Goal: Information Seeking & Learning: Learn about a topic

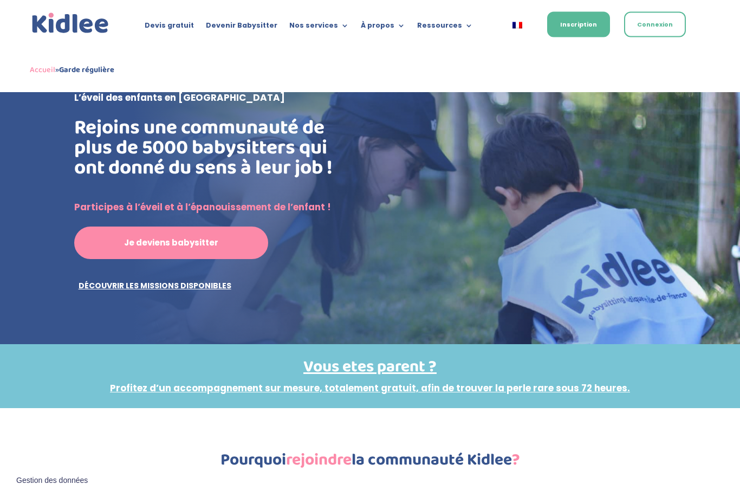
scroll to position [50, 0]
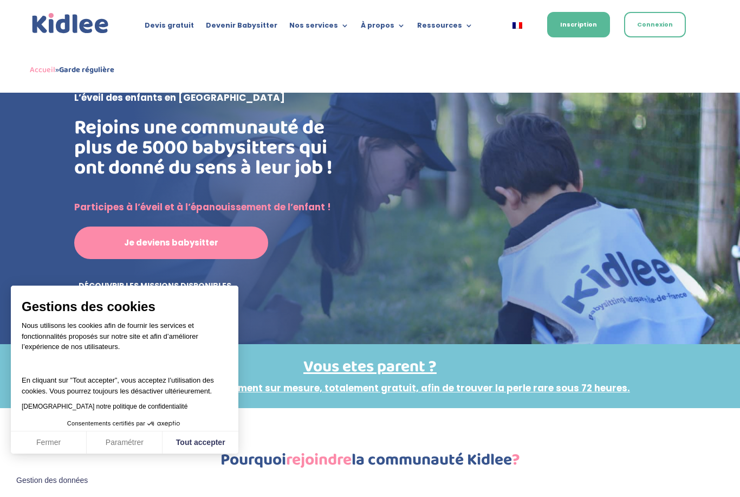
click at [47, 454] on button "Fermer" at bounding box center [49, 442] width 76 height 23
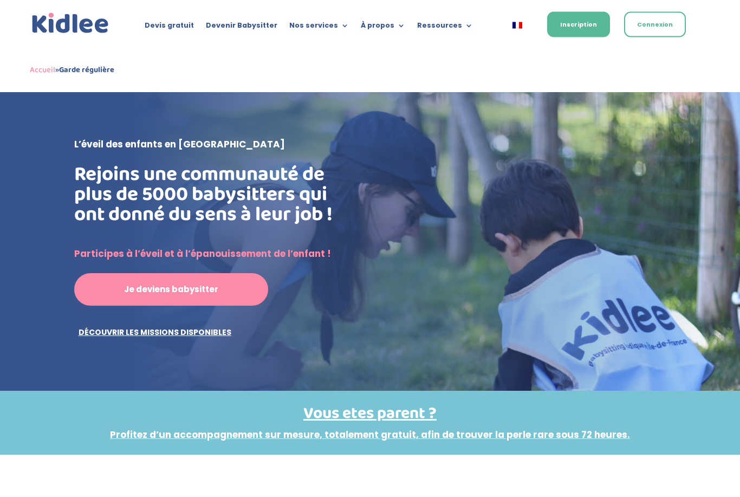
scroll to position [0, 0]
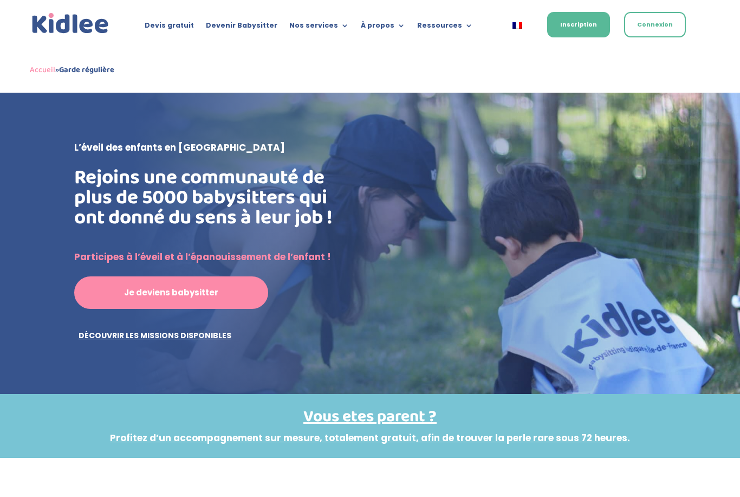
click at [106, 335] on link "Découvrir les missions disponibles" at bounding box center [155, 336] width 162 height 22
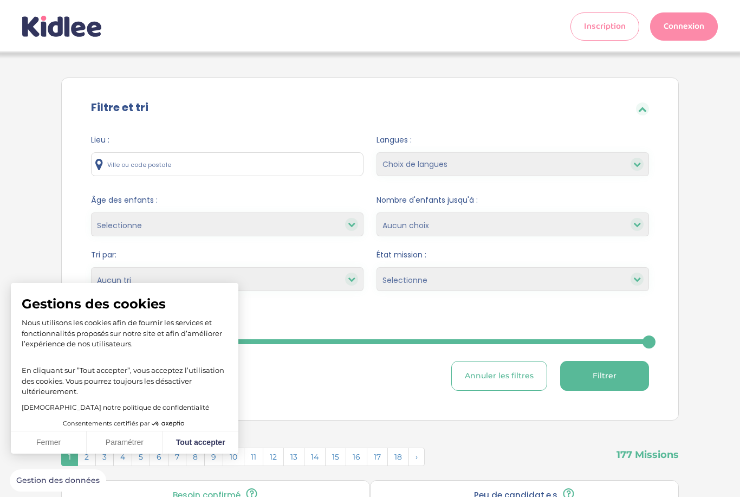
click at [50, 437] on button "Fermer" at bounding box center [49, 442] width 76 height 23
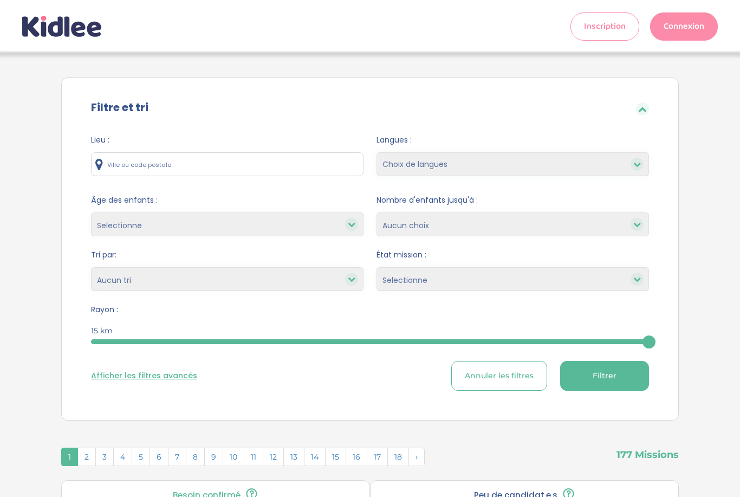
click at [182, 165] on input "text" at bounding box center [227, 164] width 273 height 24
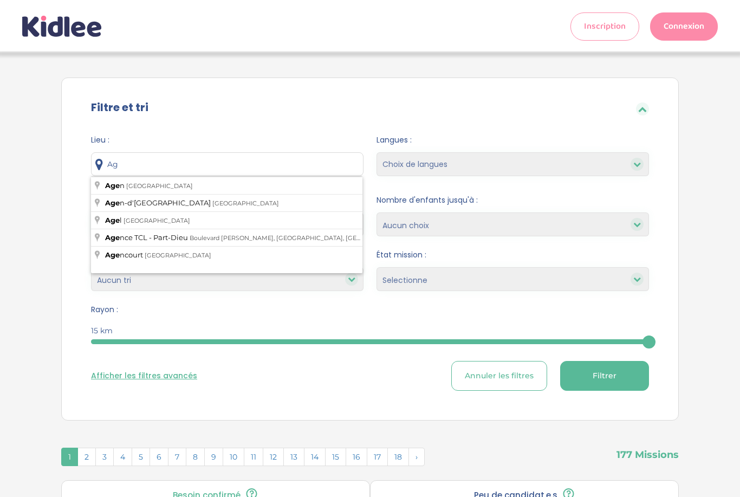
type input "A"
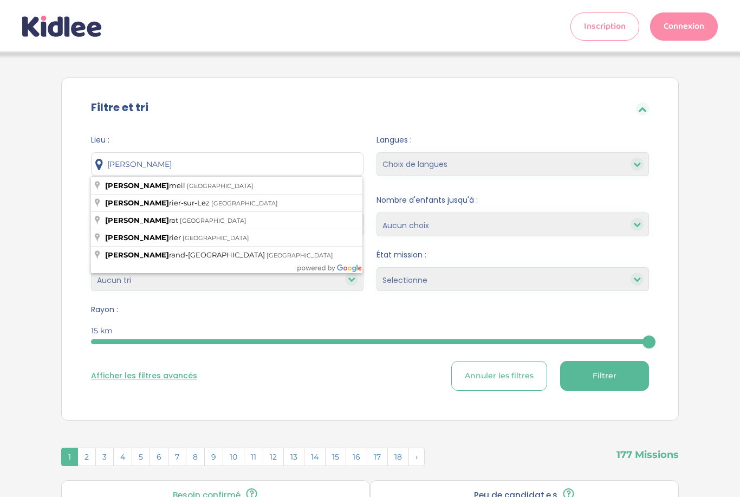
type input "Montfermeil, France"
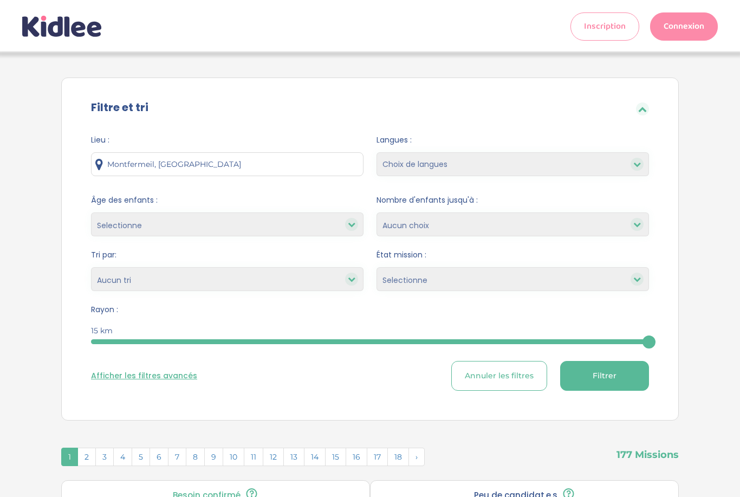
click at [459, 307] on span "Rayon :" at bounding box center [370, 309] width 558 height 11
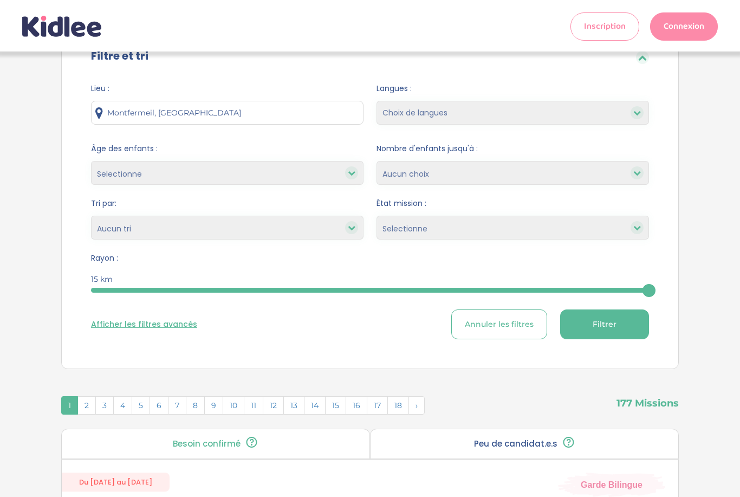
scroll to position [51, 0]
click at [621, 319] on button "Filtrer" at bounding box center [604, 324] width 89 height 30
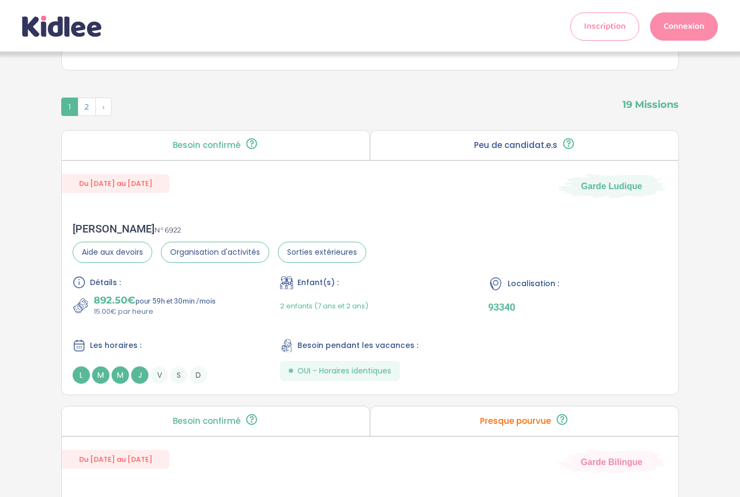
scroll to position [348, 0]
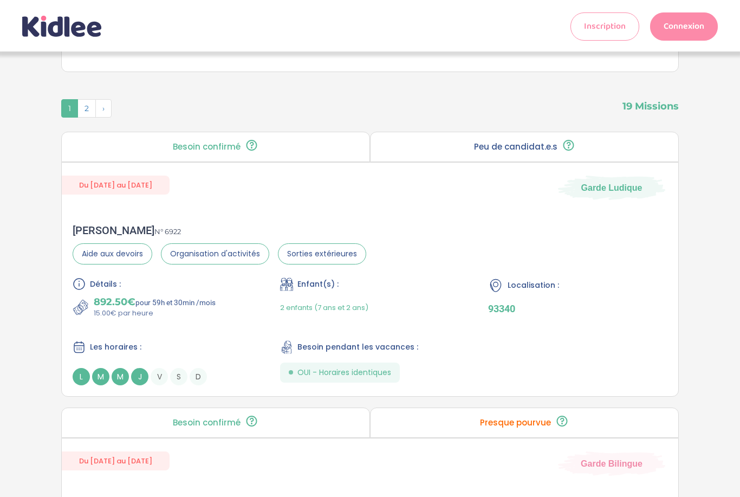
click at [434, 315] on div "2 enfants (7 ans et 2 ans)" at bounding box center [369, 307] width 179 height 22
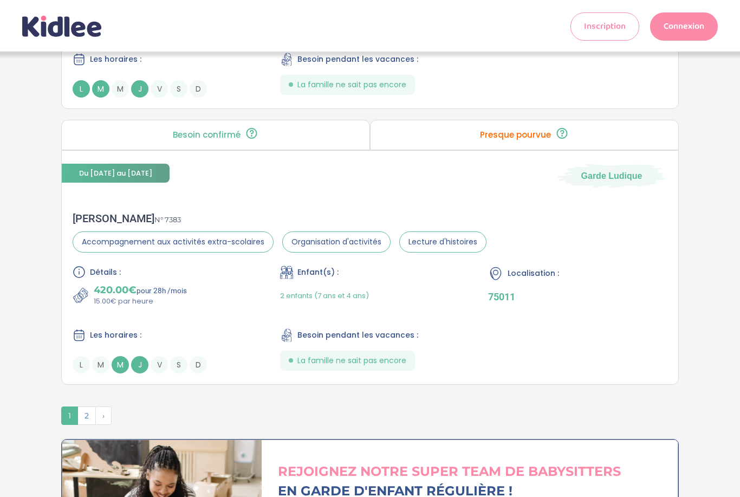
scroll to position [2815, 0]
click at [81, 425] on span "2" at bounding box center [87, 416] width 18 height 18
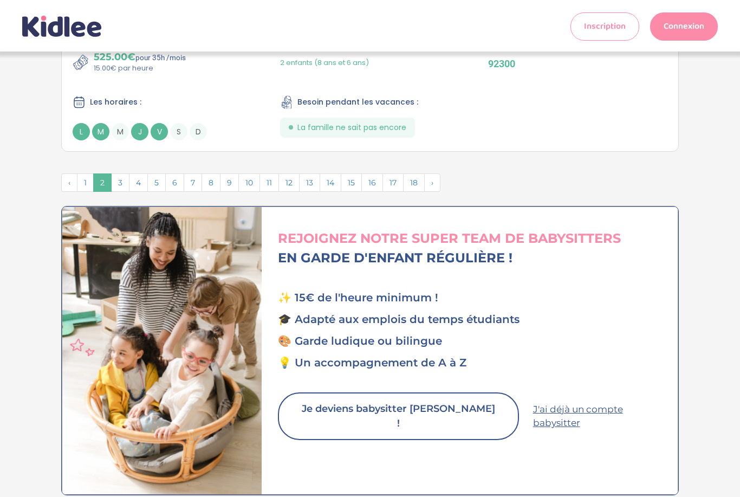
scroll to position [3023, 0]
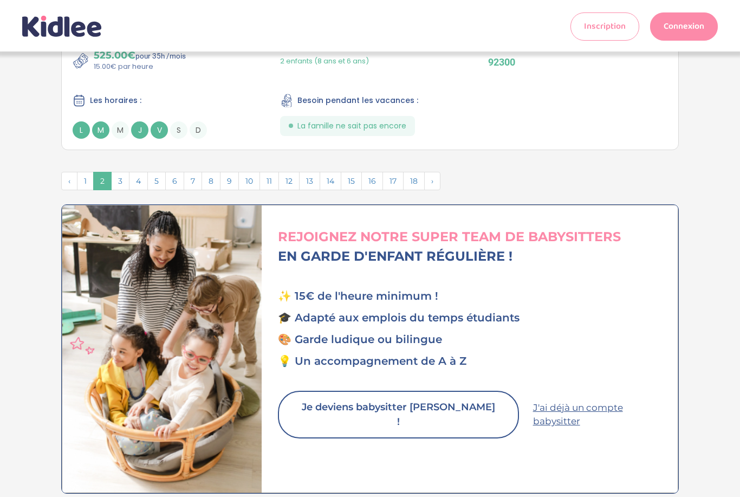
click at [123, 190] on span "3" at bounding box center [120, 181] width 18 height 18
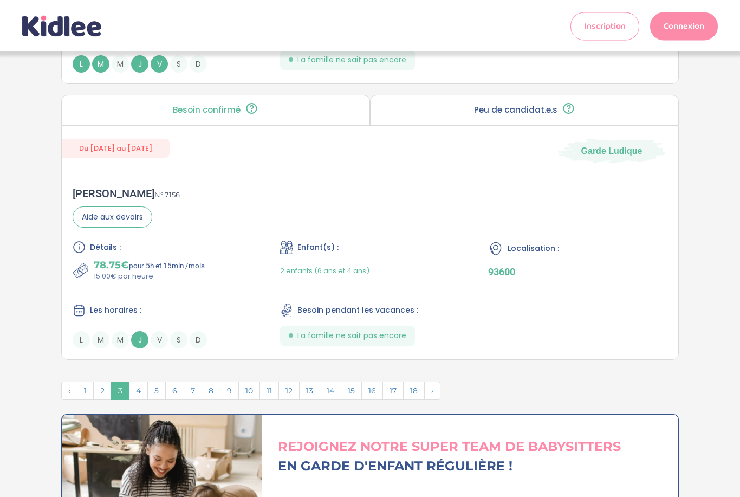
scroll to position [2868, 0]
click at [146, 400] on span "4" at bounding box center [138, 391] width 19 height 18
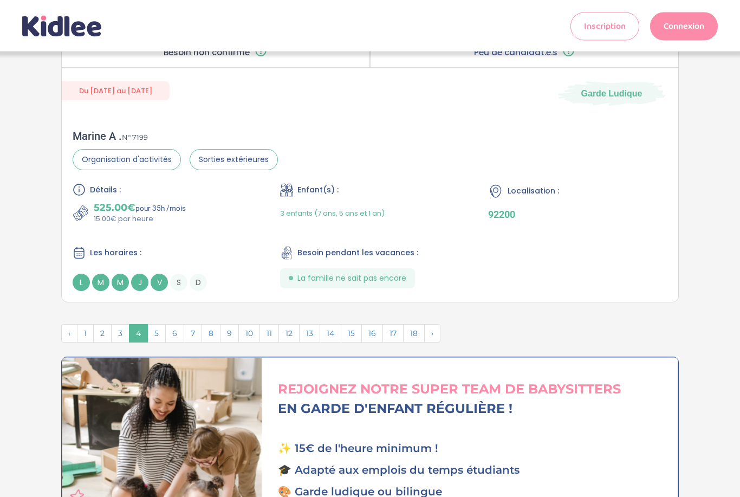
scroll to position [2870, 0]
click at [161, 343] on span "5" at bounding box center [156, 333] width 18 height 18
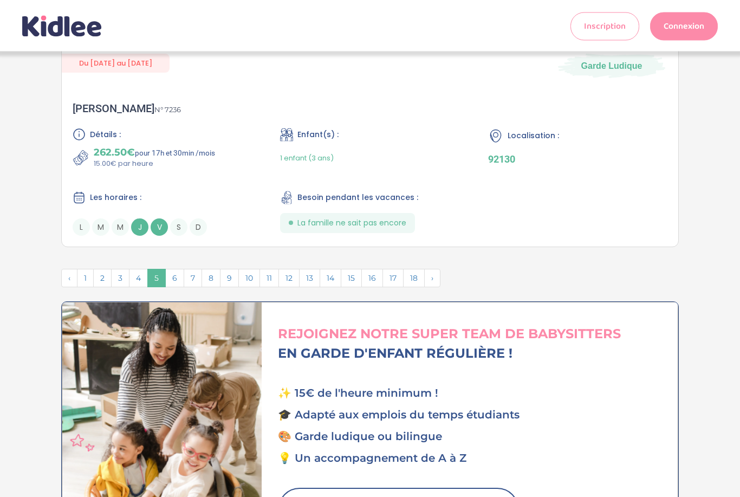
scroll to position [2926, 0]
click at [176, 287] on span "6" at bounding box center [174, 278] width 19 height 18
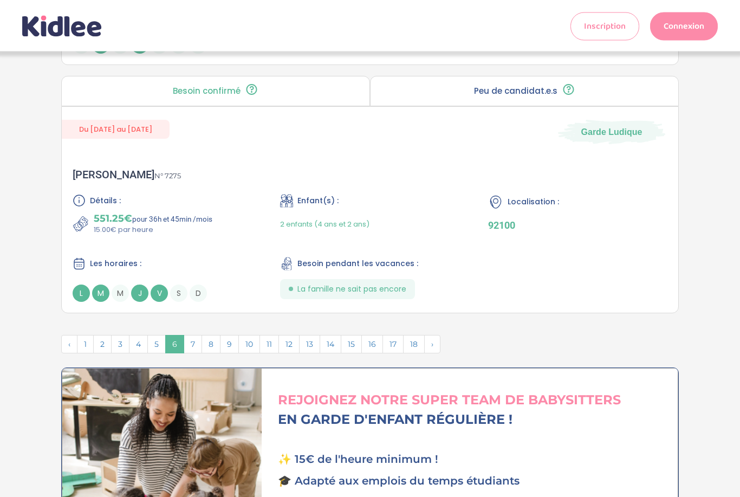
scroll to position [2860, 0]
click at [197, 353] on span "7" at bounding box center [193, 344] width 18 height 18
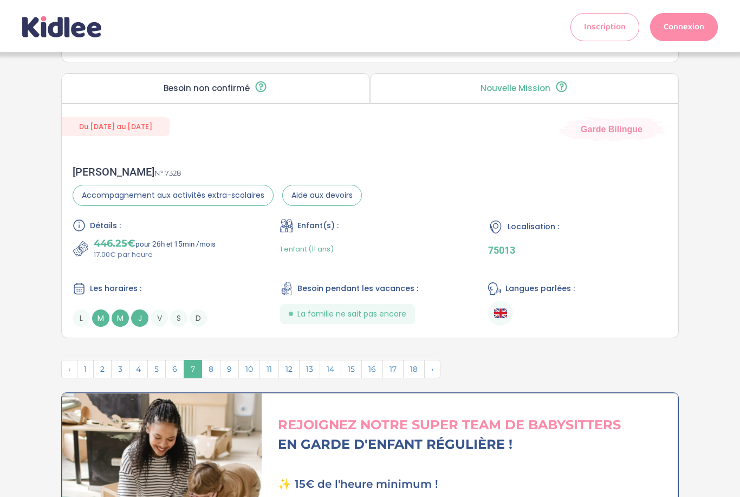
scroll to position [2807, 0]
click at [209, 378] on span "8" at bounding box center [211, 369] width 19 height 18
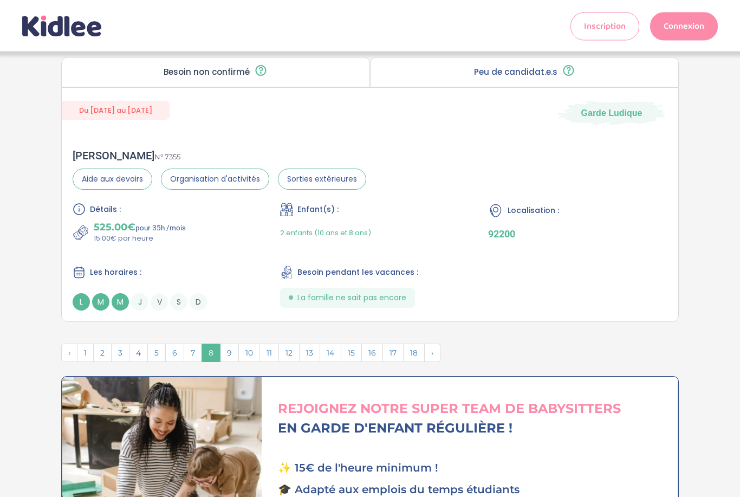
scroll to position [2878, 0]
click at [230, 362] on span "9" at bounding box center [229, 353] width 19 height 18
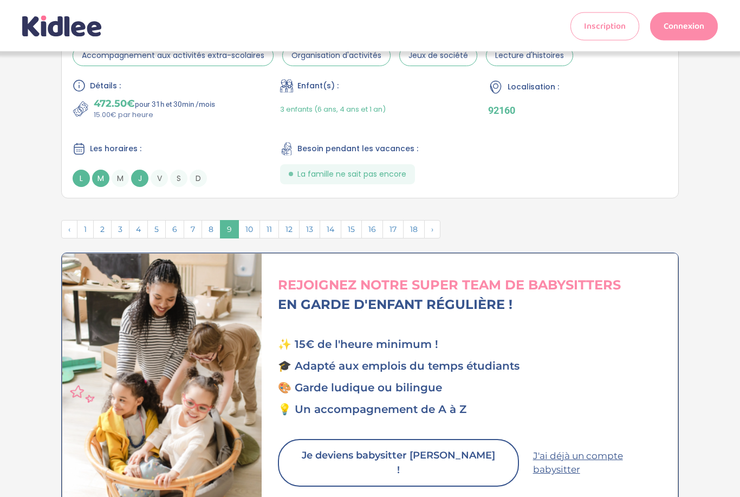
scroll to position [2951, 0]
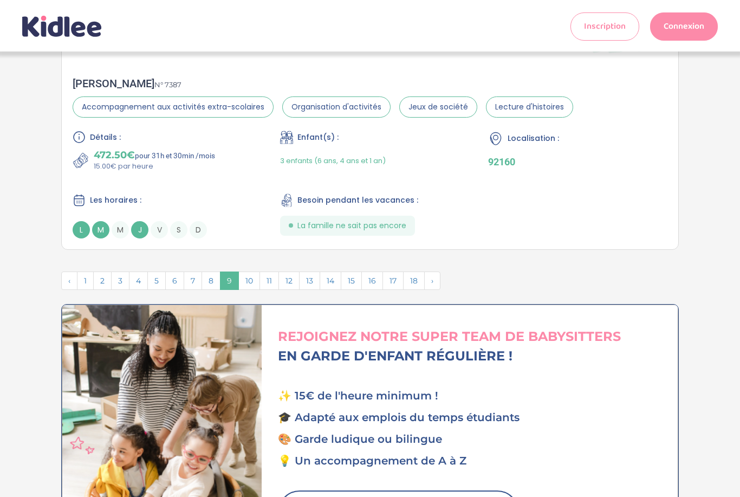
click at [249, 290] on span "10" at bounding box center [249, 281] width 22 height 18
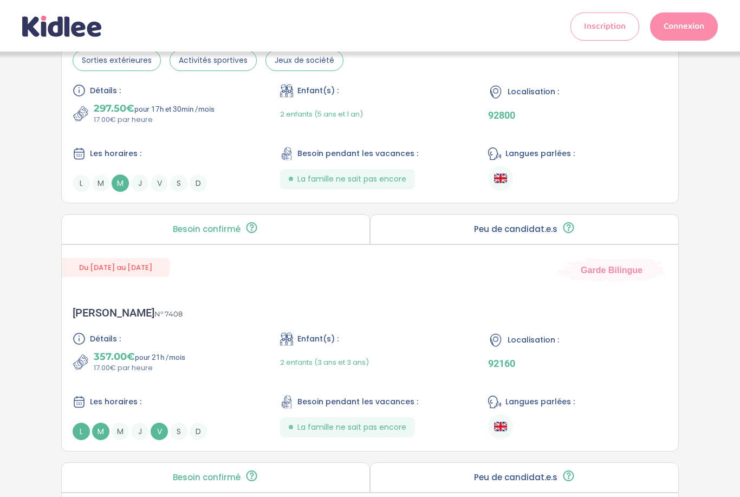
scroll to position [1893, 0]
